Goal: Find specific page/section: Find specific page/section

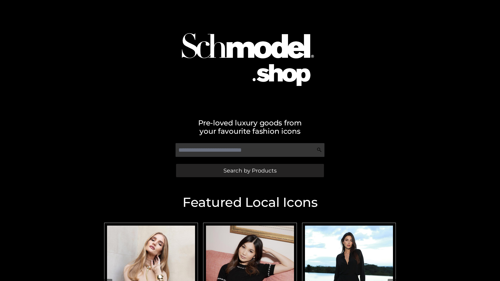
click at [250, 171] on span "Search by Products" at bounding box center [250, 170] width 53 height 5
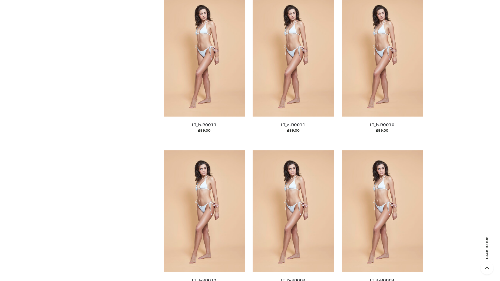
scroll to position [2340, 0]
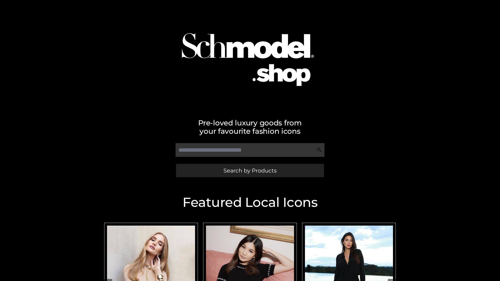
click at [250, 171] on span "Search by Products" at bounding box center [250, 170] width 53 height 5
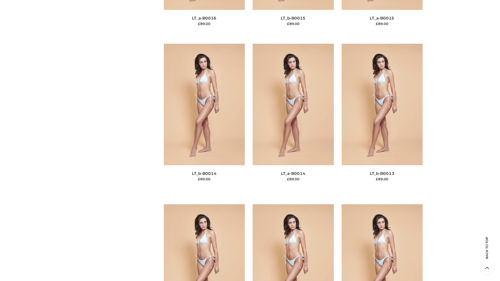
scroll to position [1853, 0]
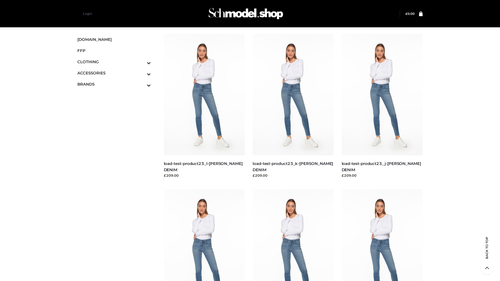
scroll to position [457, 0]
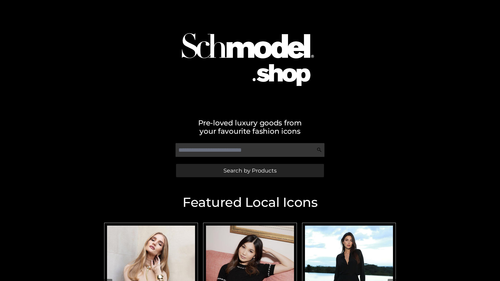
click at [250, 171] on span "Search by Products" at bounding box center [250, 170] width 53 height 5
